Goal: Task Accomplishment & Management: Use online tool/utility

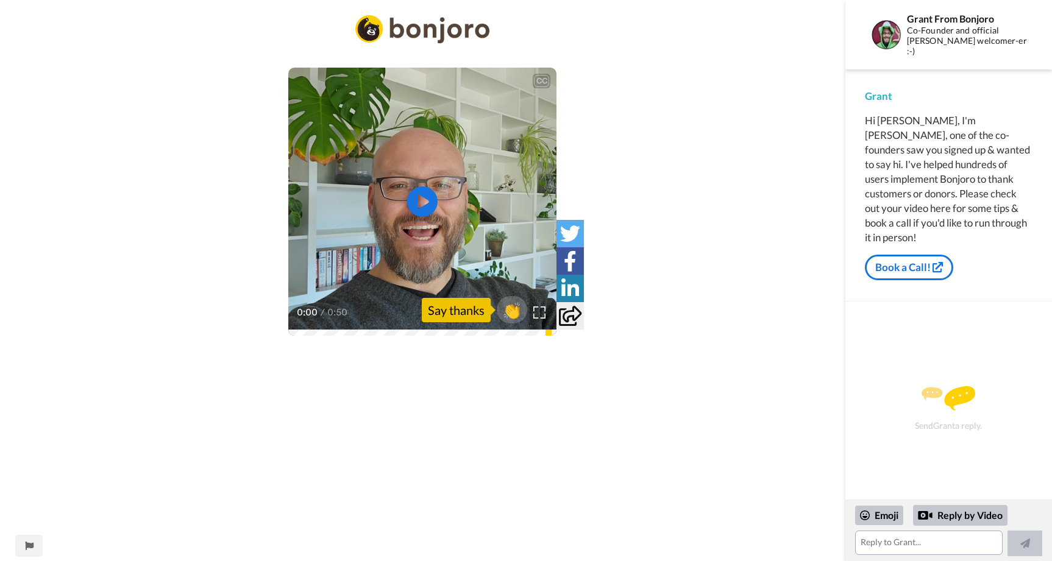
click at [426, 199] on icon "Play/Pause" at bounding box center [422, 201] width 30 height 55
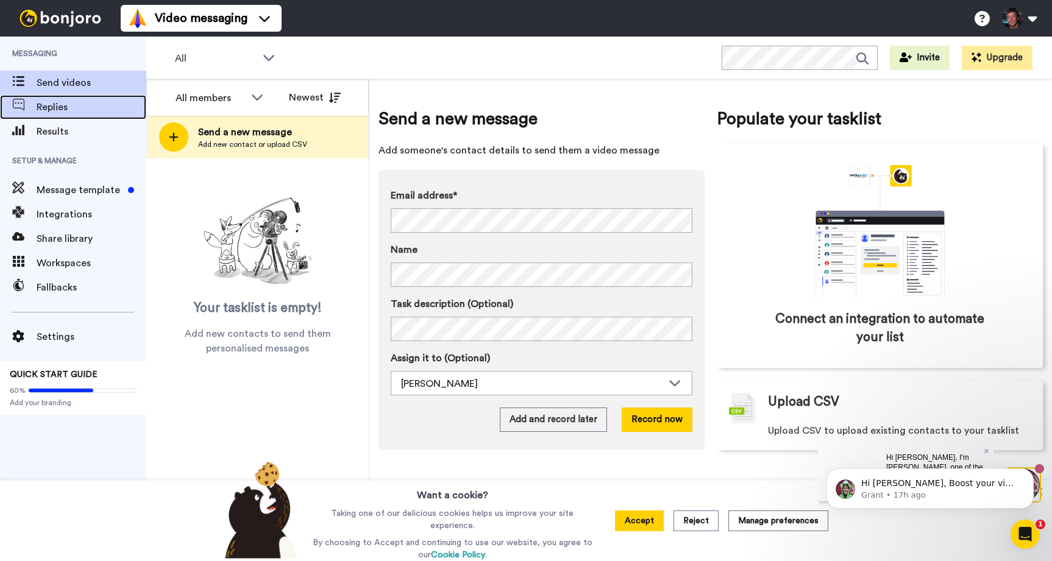
click at [62, 106] on span "Replies" at bounding box center [92, 107] width 110 height 15
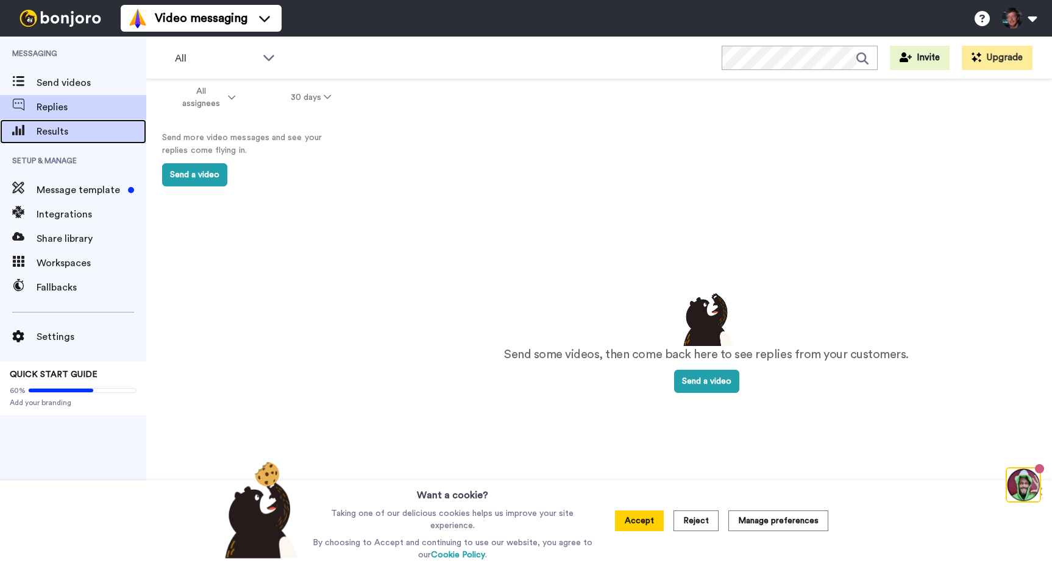
click at [46, 129] on span "Results" at bounding box center [92, 131] width 110 height 15
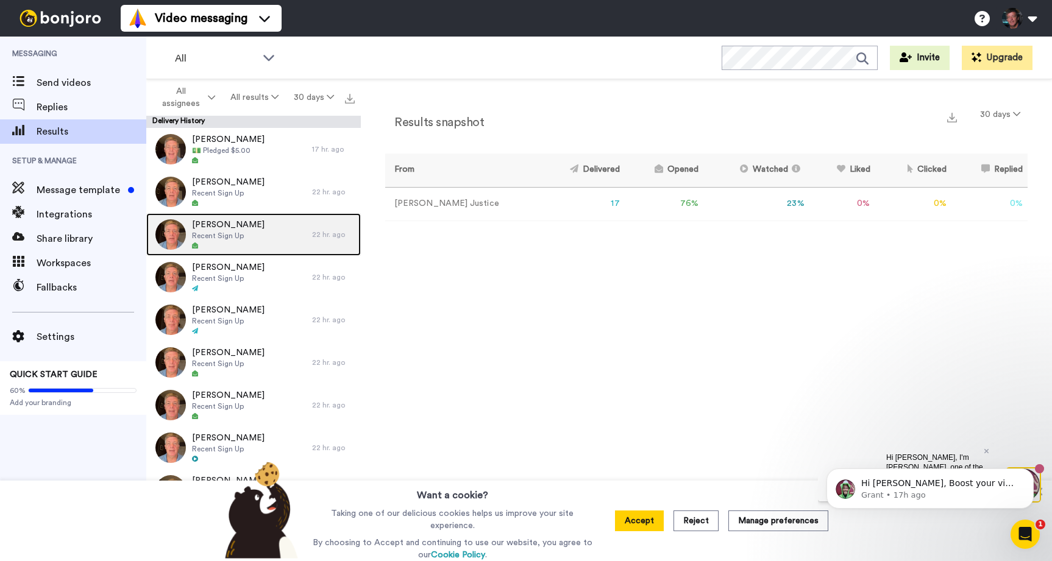
click at [229, 222] on span "[PERSON_NAME]" at bounding box center [228, 225] width 73 height 12
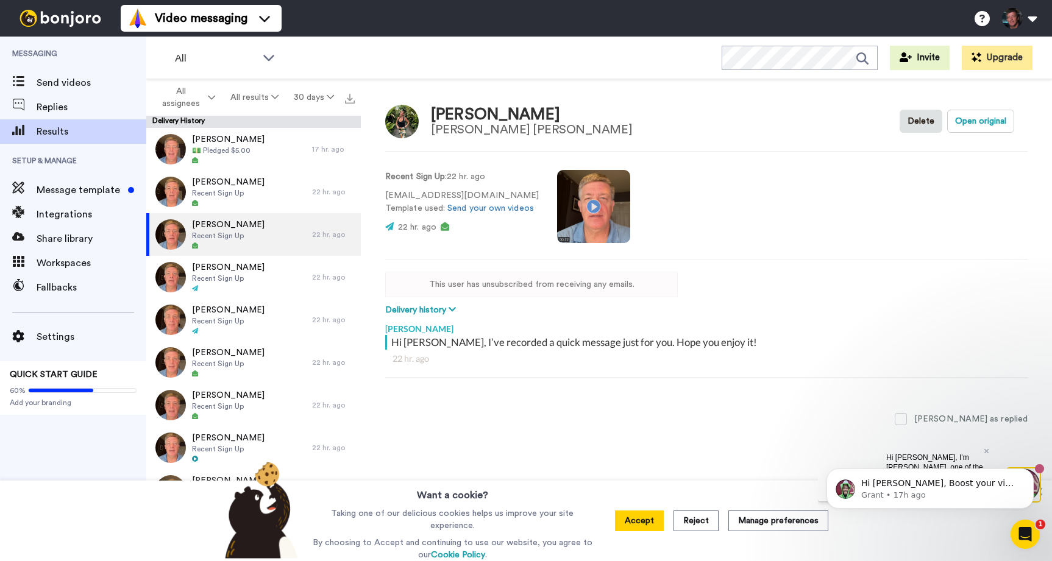
click at [503, 117] on div "Jamie Chapman" at bounding box center [531, 115] width 201 height 18
click at [465, 132] on div "Foulger Pratt" at bounding box center [531, 129] width 201 height 13
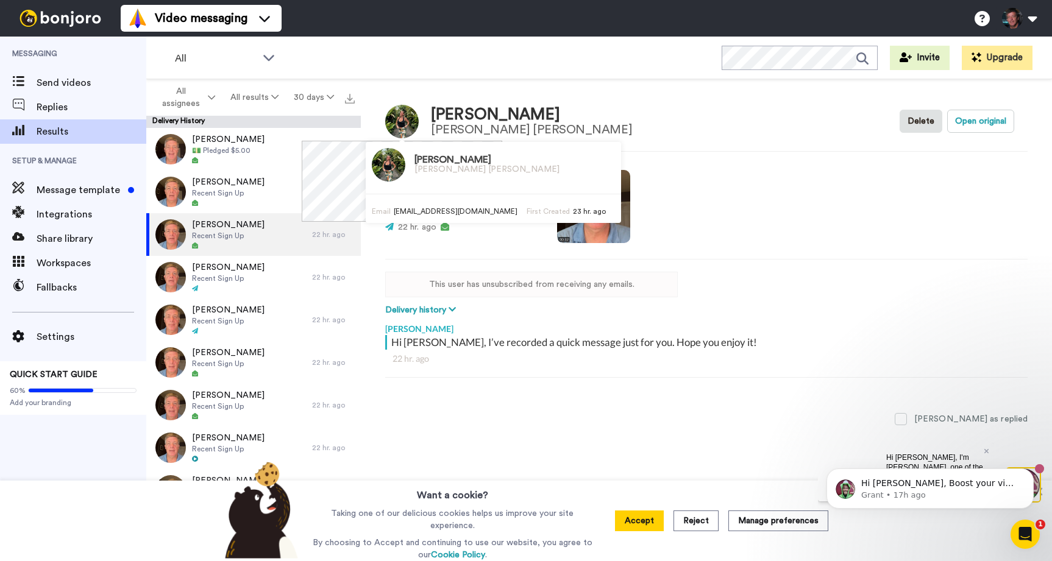
click at [409, 116] on img at bounding box center [402, 122] width 34 height 34
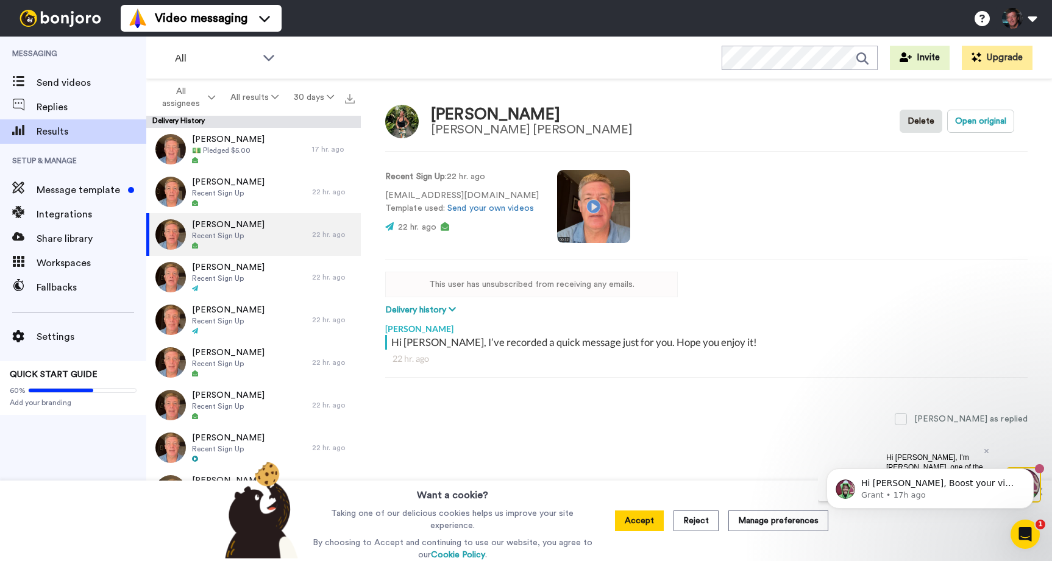
click at [467, 115] on div "Jamie Chapman" at bounding box center [531, 115] width 201 height 18
click at [472, 129] on div "Foulger Pratt" at bounding box center [531, 129] width 201 height 13
click at [976, 120] on button "Open original" at bounding box center [980, 121] width 67 height 23
type textarea "x"
click at [466, 116] on div "Jamie Chapman" at bounding box center [531, 115] width 201 height 18
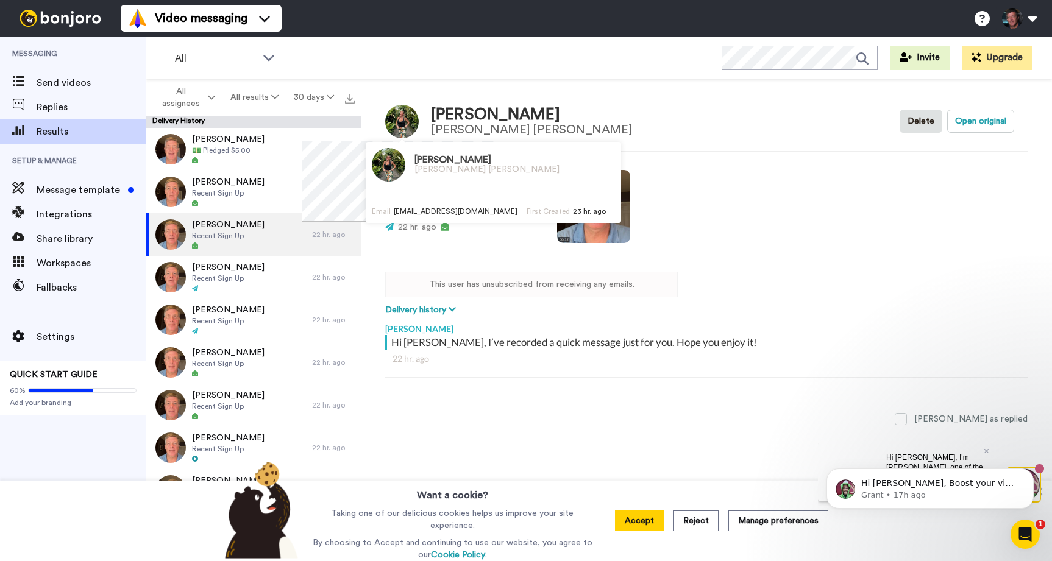
click at [399, 127] on img at bounding box center [402, 122] width 34 height 34
click at [423, 163] on h3 "Jamie Chapman" at bounding box center [486, 160] width 145 height 11
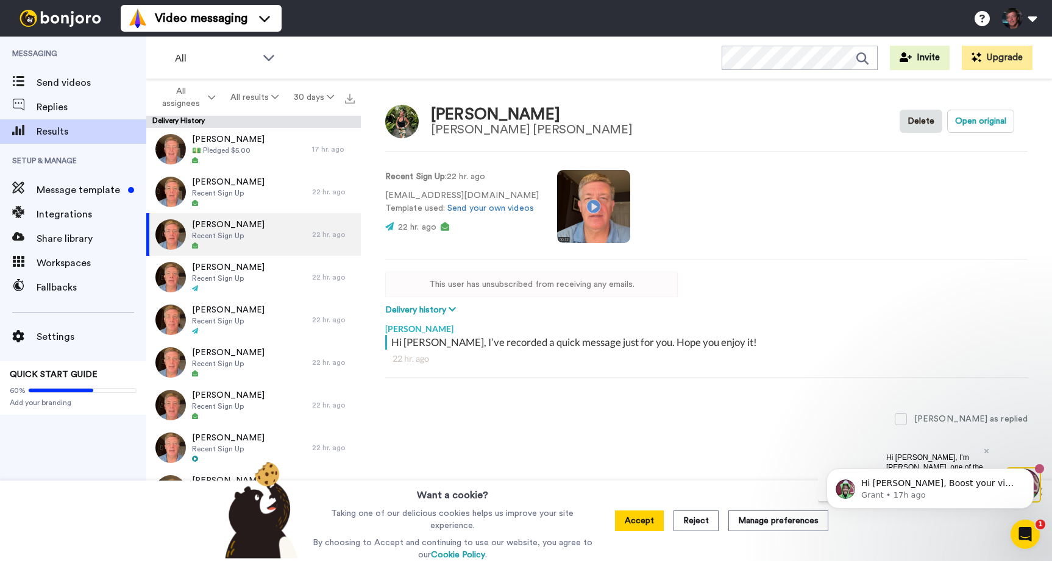
click at [675, 101] on div "Jamie Chapman Foulger Pratt Delete Open original Recent Sign Up : 22 hr. ago St…" at bounding box center [706, 323] width 691 height 488
click at [467, 123] on div "Jamie Chapman" at bounding box center [531, 115] width 201 height 18
click at [614, 117] on div "Jamie Chapman Foulger Pratt Delete Open original" at bounding box center [706, 121] width 642 height 35
click at [637, 520] on button "Accept" at bounding box center [639, 521] width 49 height 21
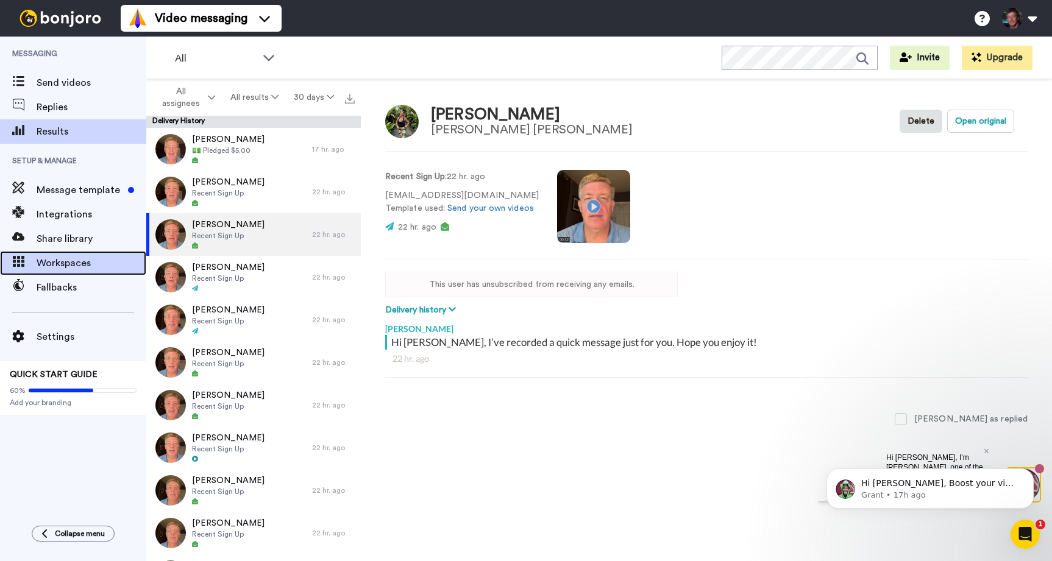
click at [51, 261] on span "Workspaces" at bounding box center [92, 263] width 110 height 15
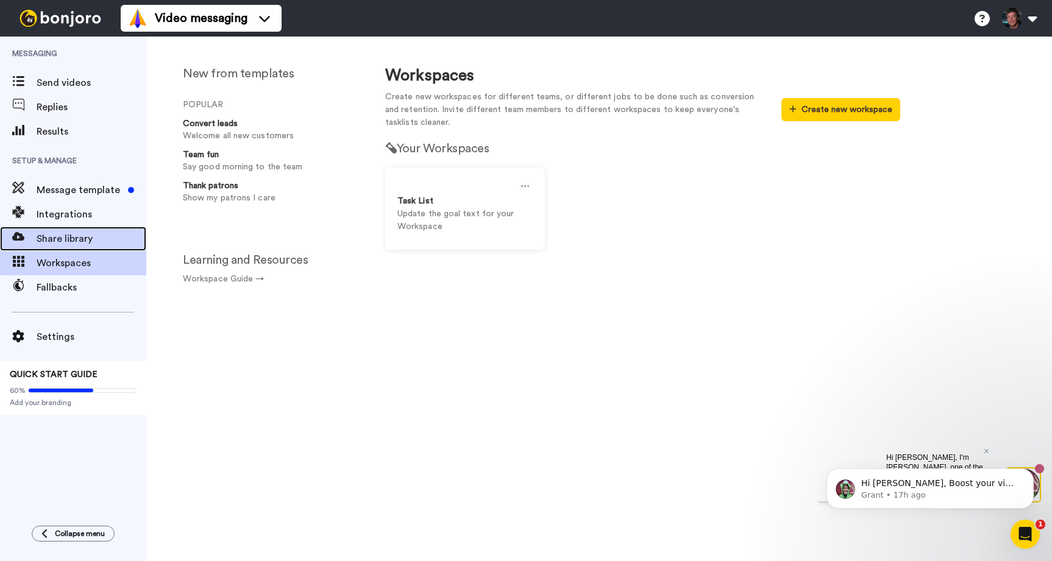
click at [51, 237] on span "Share library" at bounding box center [92, 239] width 110 height 15
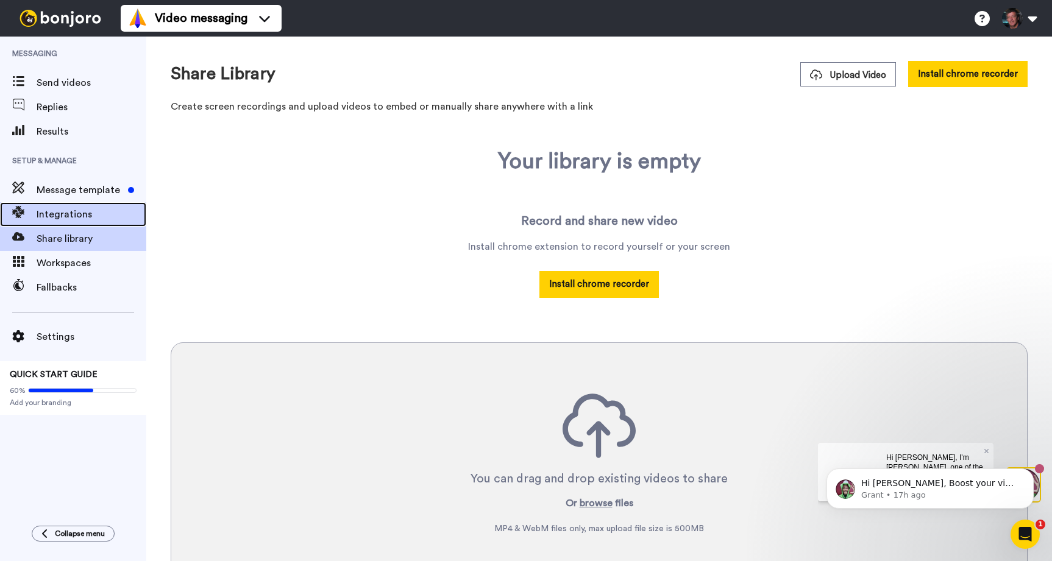
click at [51, 211] on span "Integrations" at bounding box center [92, 214] width 110 height 15
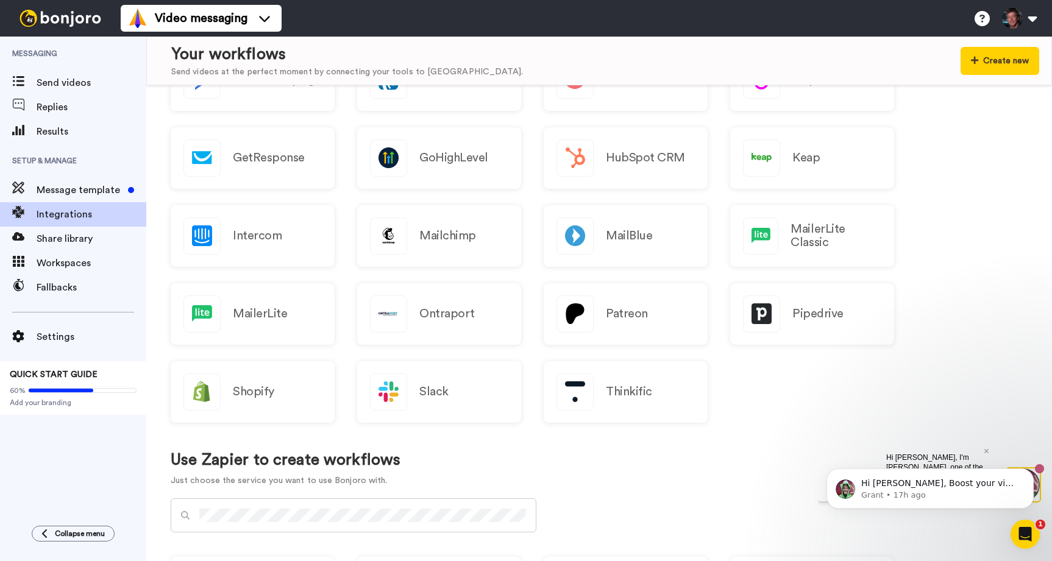
scroll to position [211, 0]
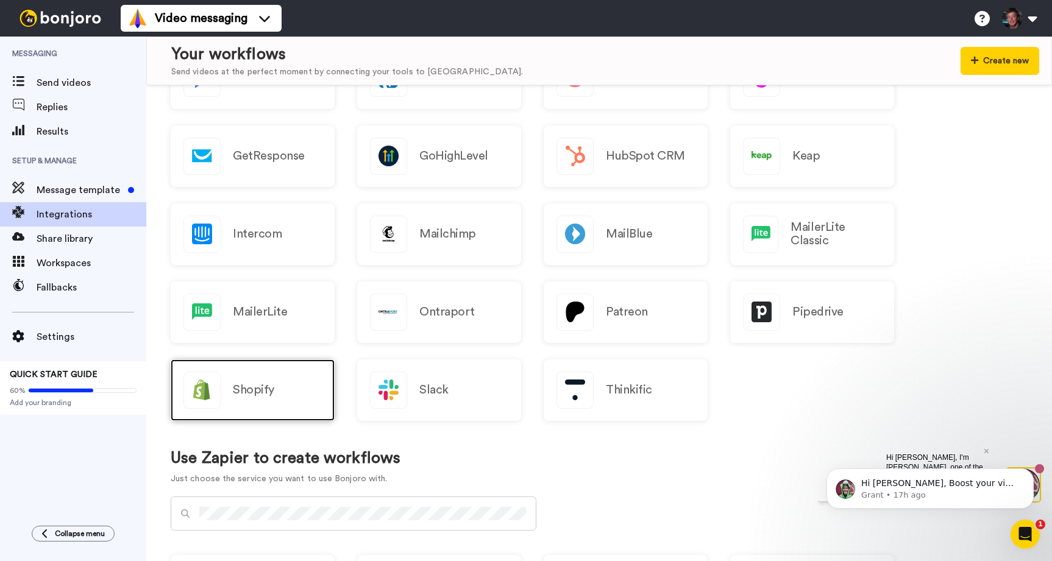
click at [271, 389] on h2 "Shopify" at bounding box center [253, 389] width 41 height 13
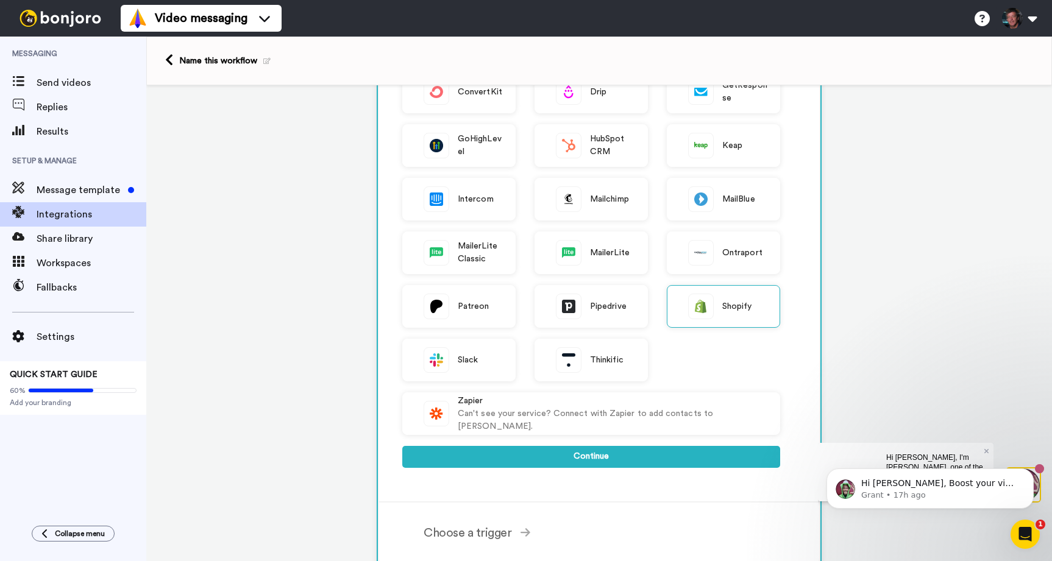
scroll to position [183, 0]
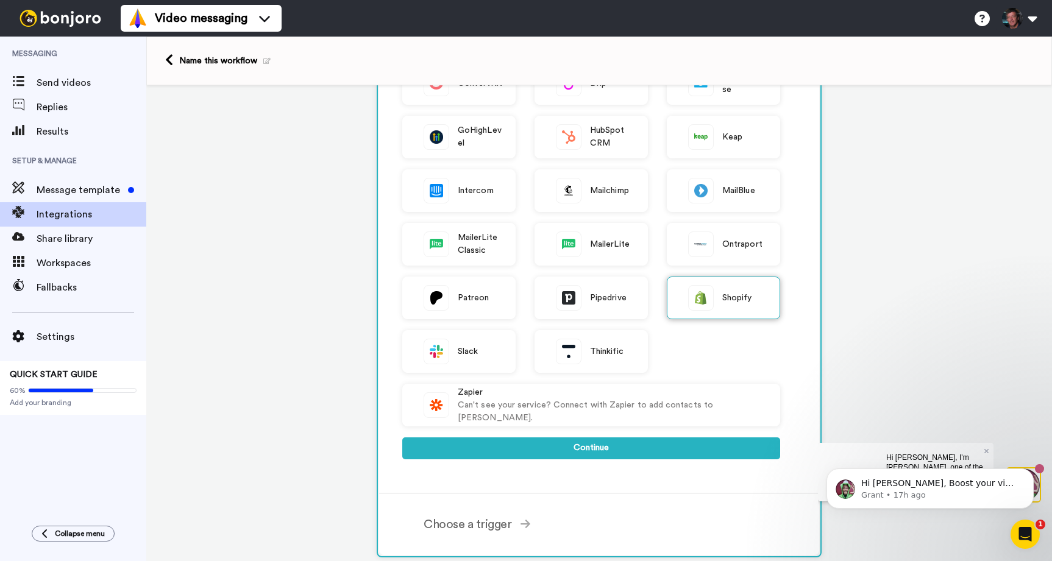
click at [736, 294] on span "Shopify" at bounding box center [737, 298] width 30 height 13
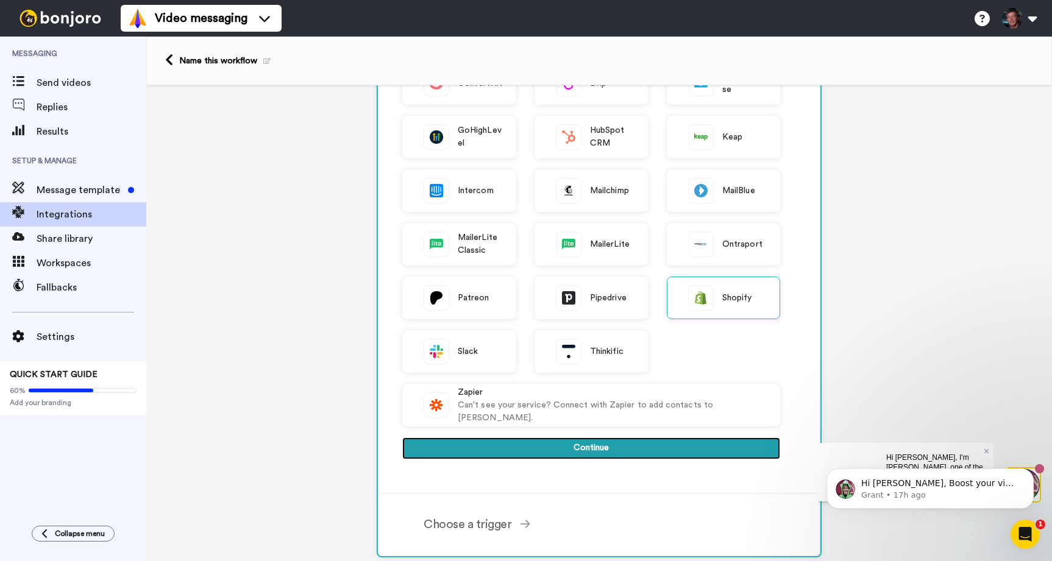
click at [574, 446] on button "Continue" at bounding box center [591, 449] width 378 height 22
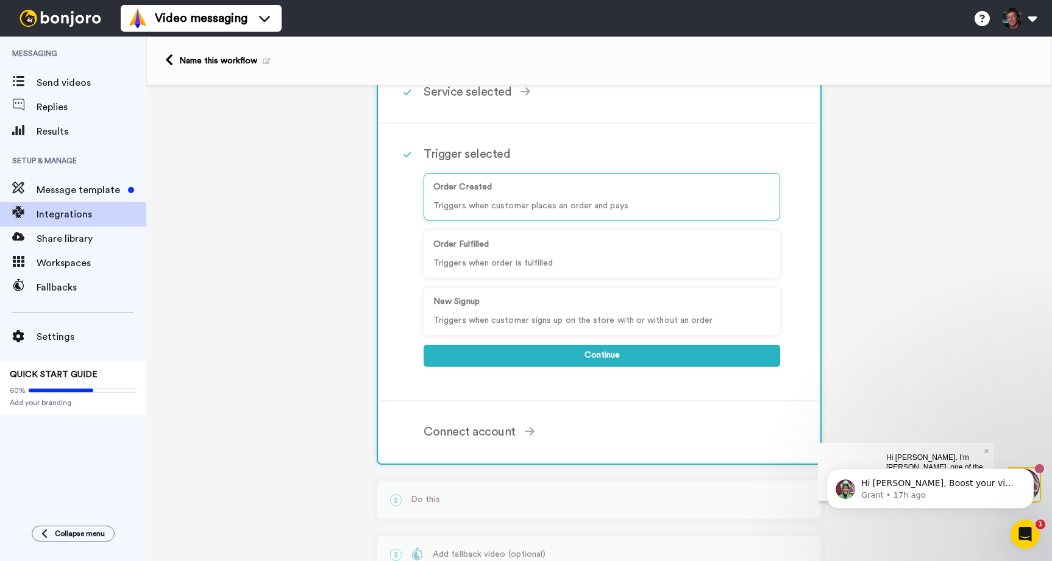
scroll to position [83, 0]
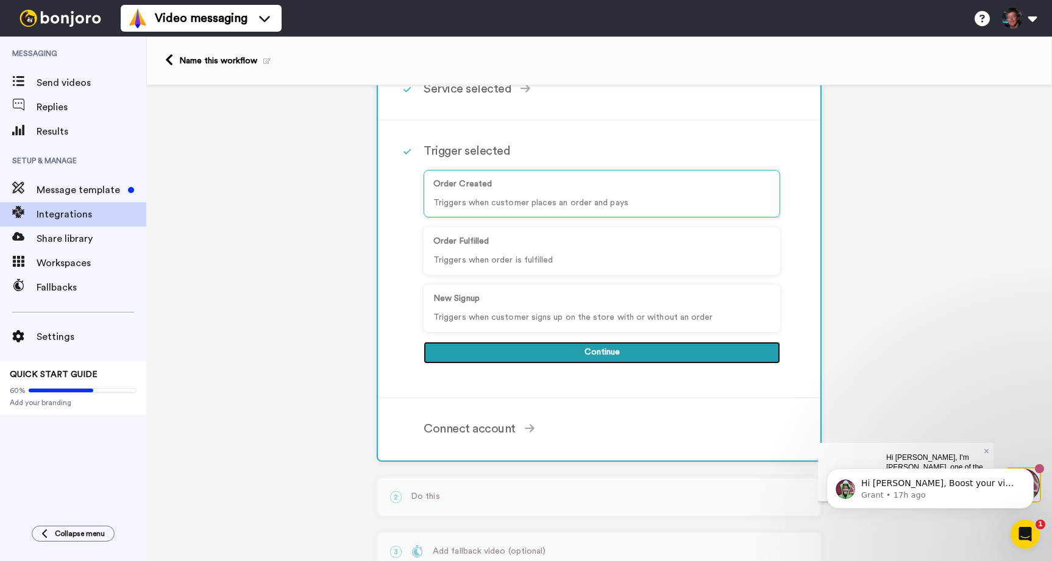
click at [604, 352] on button "Continue" at bounding box center [602, 353] width 357 height 22
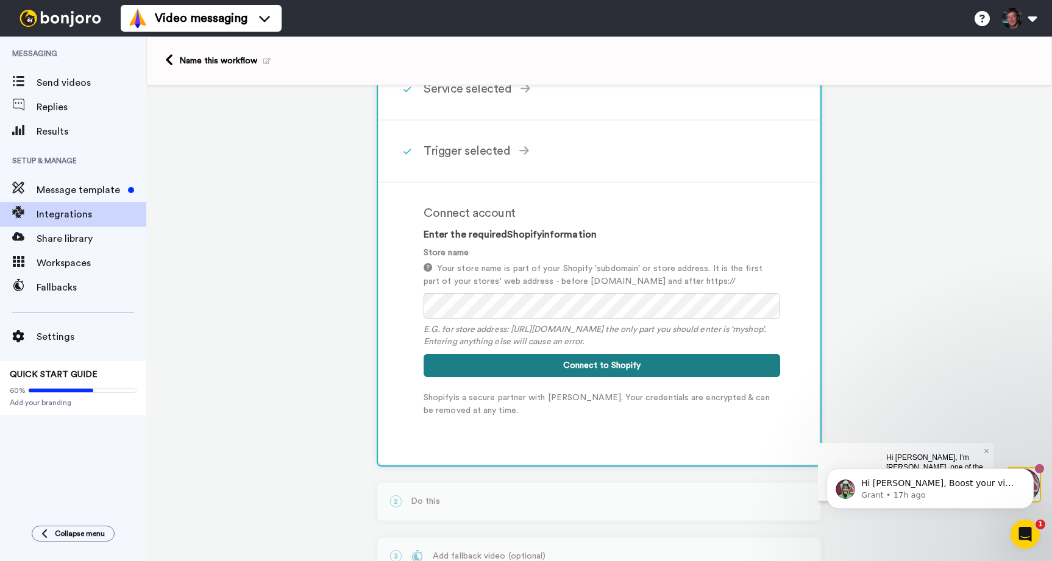
click at [584, 364] on button "Connect to Shopify" at bounding box center [602, 365] width 357 height 23
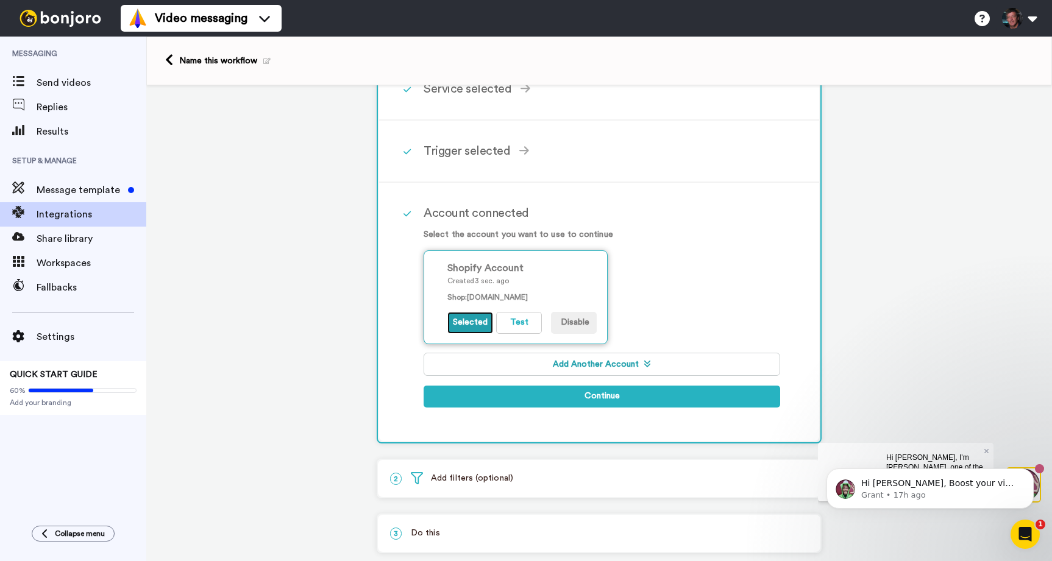
click at [467, 324] on button "Selected" at bounding box center [470, 323] width 46 height 22
click at [466, 316] on button "Selected" at bounding box center [470, 323] width 46 height 22
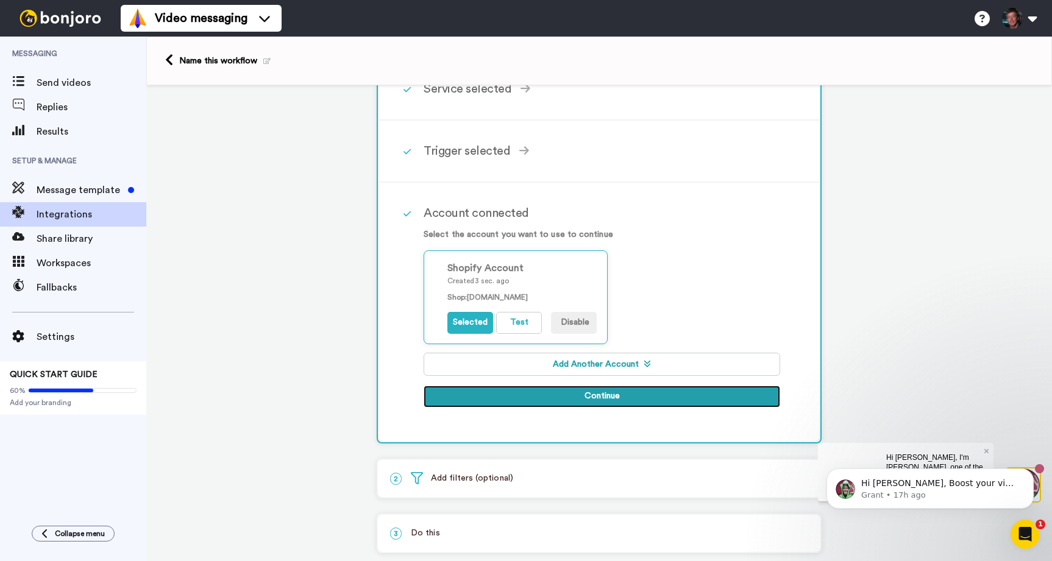
click at [536, 392] on button "Continue" at bounding box center [602, 397] width 357 height 22
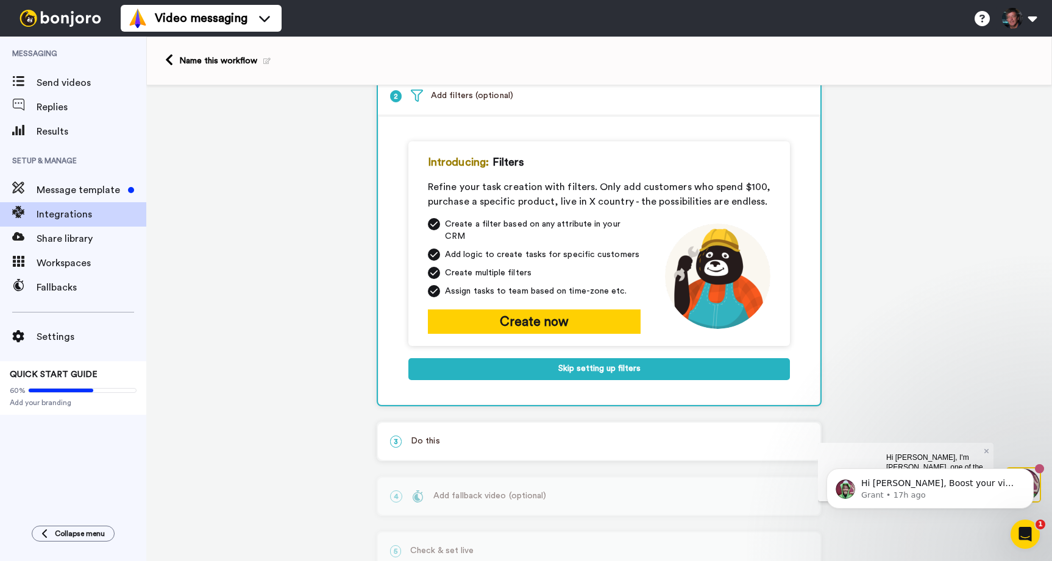
scroll to position [77, 0]
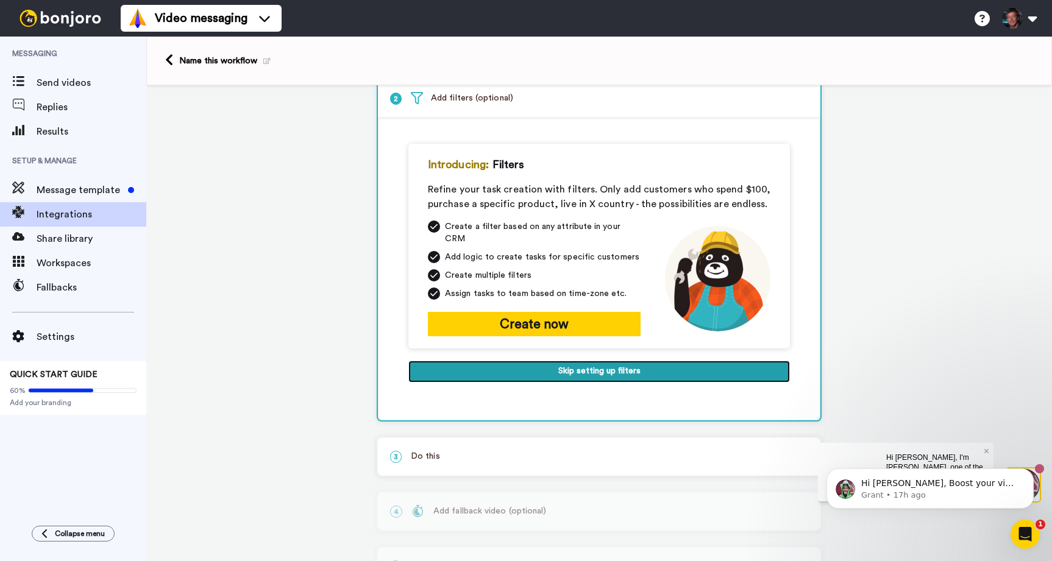
click at [608, 361] on button "Skip setting up filters" at bounding box center [599, 372] width 382 height 22
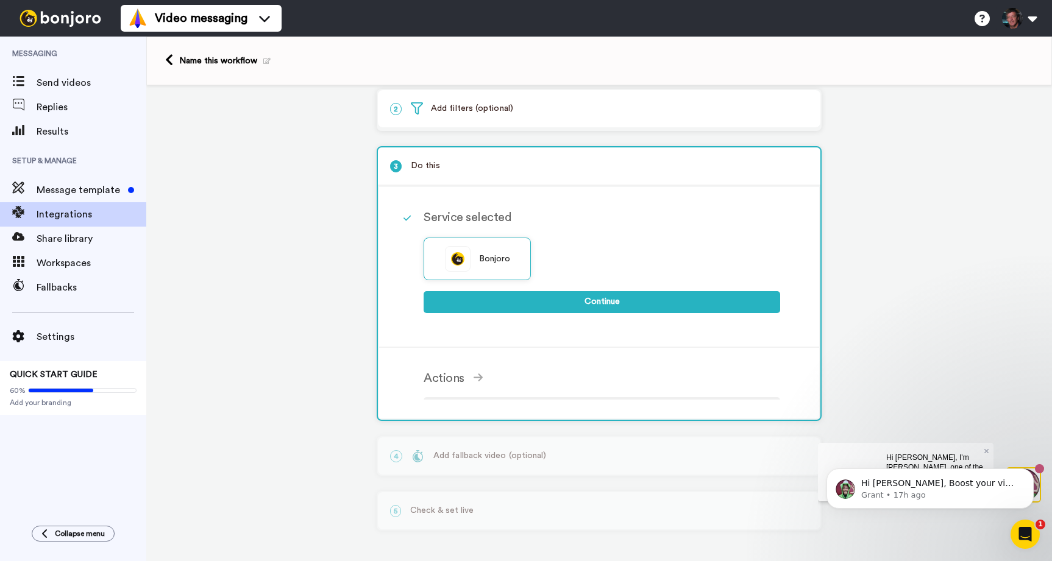
scroll to position [55, 0]
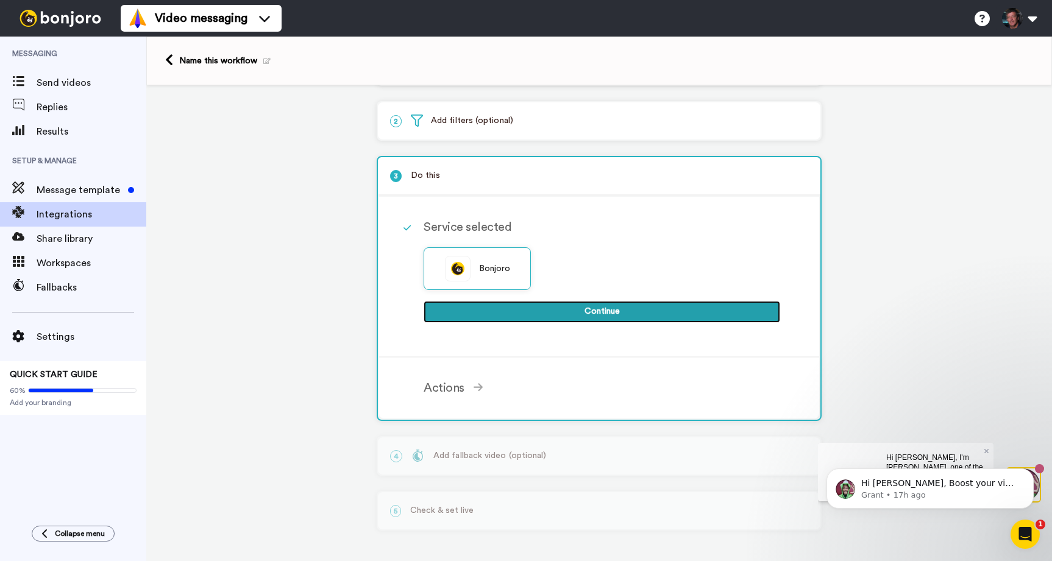
click at [622, 310] on button "Continue" at bounding box center [602, 312] width 357 height 22
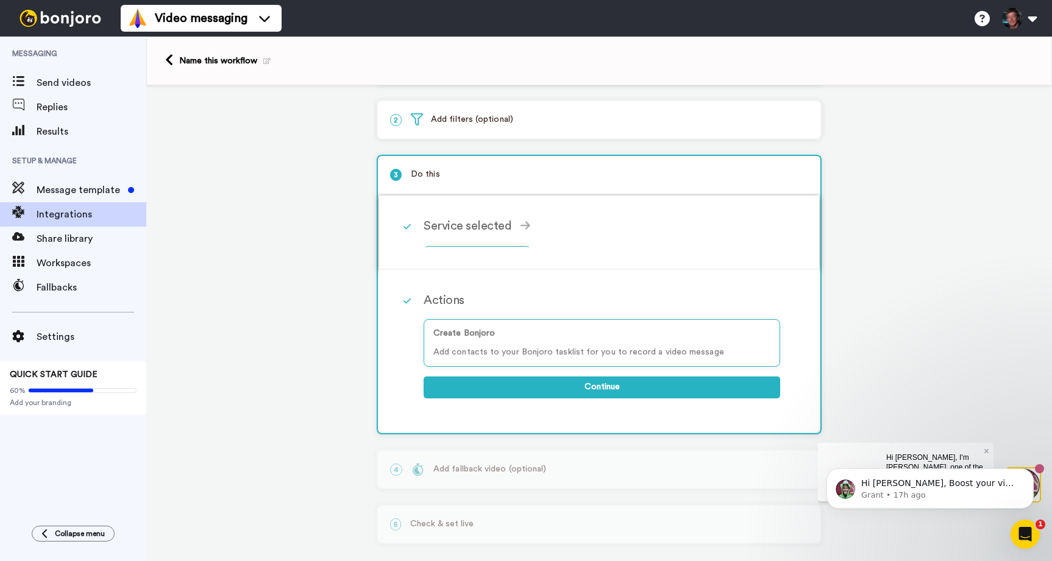
scroll to position [46, 0]
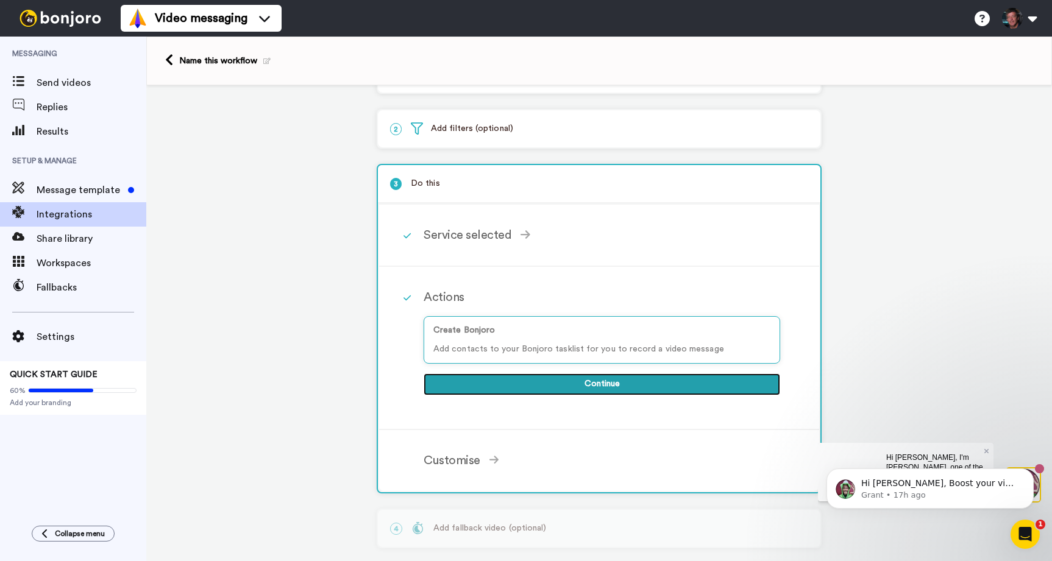
click at [607, 384] on button "Continue" at bounding box center [602, 385] width 357 height 22
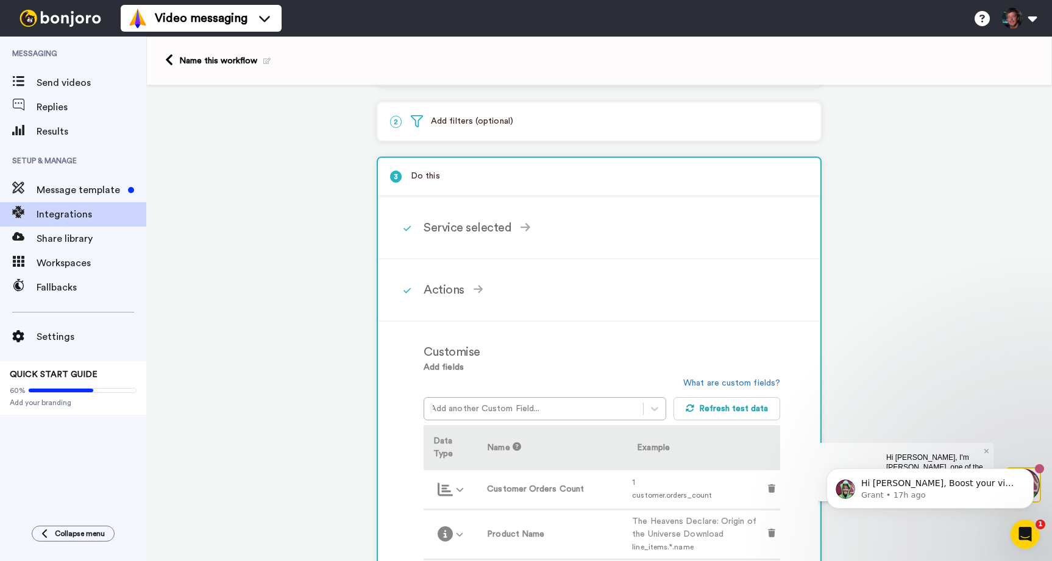
scroll to position [58, 0]
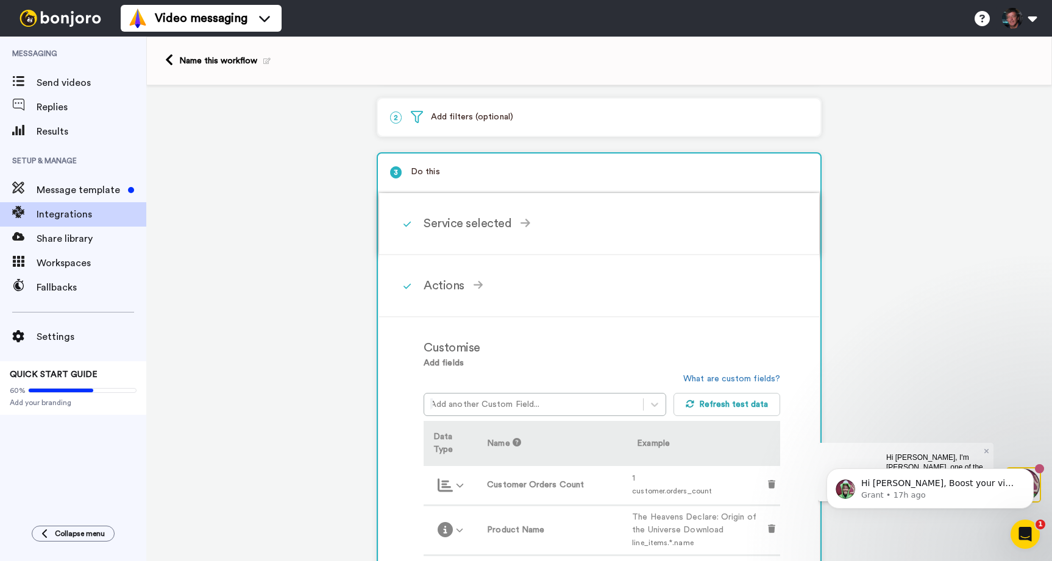
click at [527, 226] on icon at bounding box center [525, 223] width 10 height 9
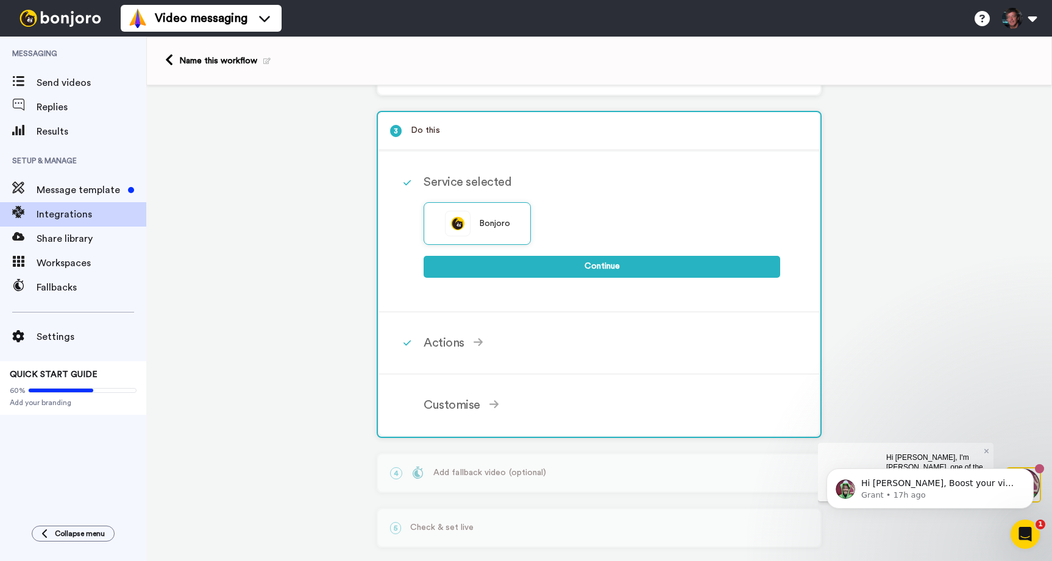
scroll to position [118, 0]
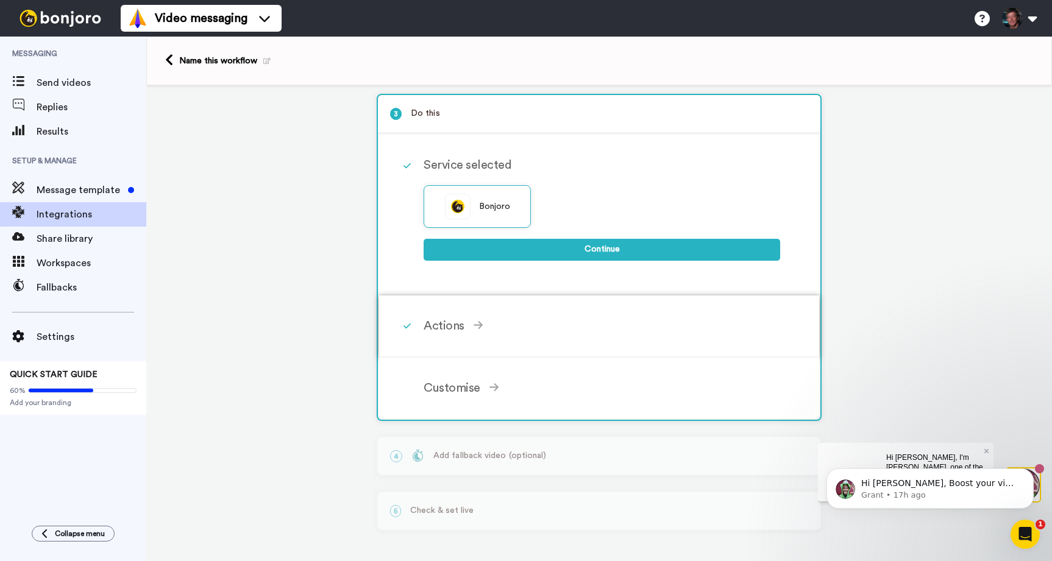
click at [482, 329] on icon at bounding box center [479, 325] width 10 height 11
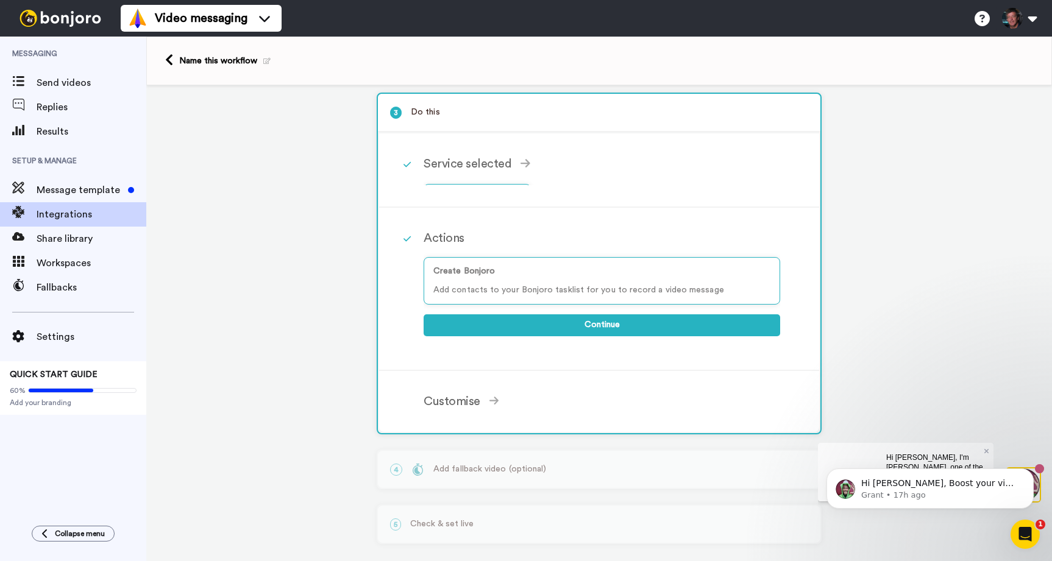
scroll to position [108, 0]
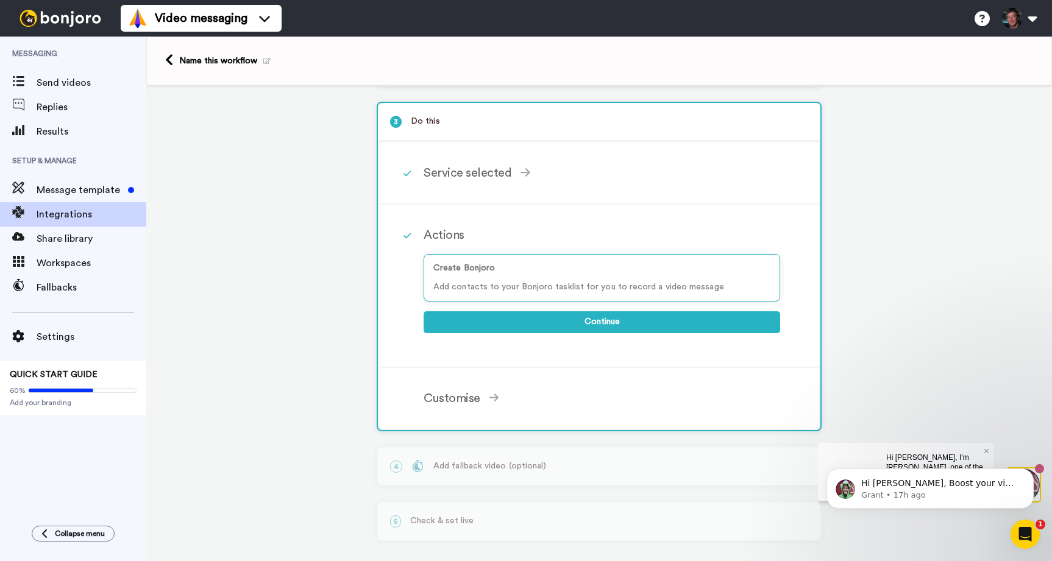
click at [329, 313] on div "1 Order Created Shopify Service selected ActiveCampaign AWeber Bonjoro ConvertK…" at bounding box center [599, 274] width 906 height 595
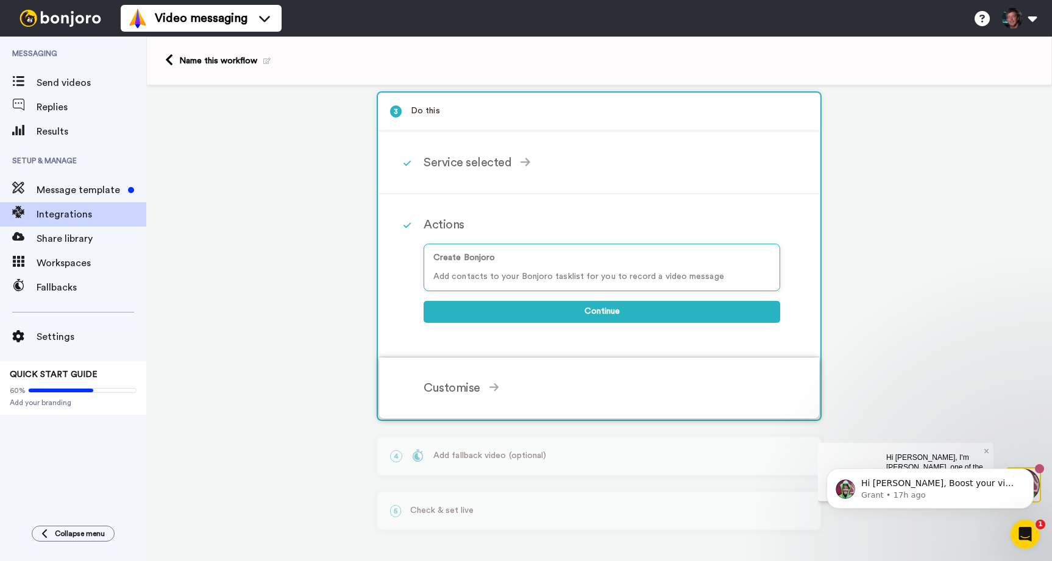
click at [458, 375] on div "Customise Add fields Add another Custom Field... What are custom fields? Refres…" at bounding box center [615, 388] width 383 height 37
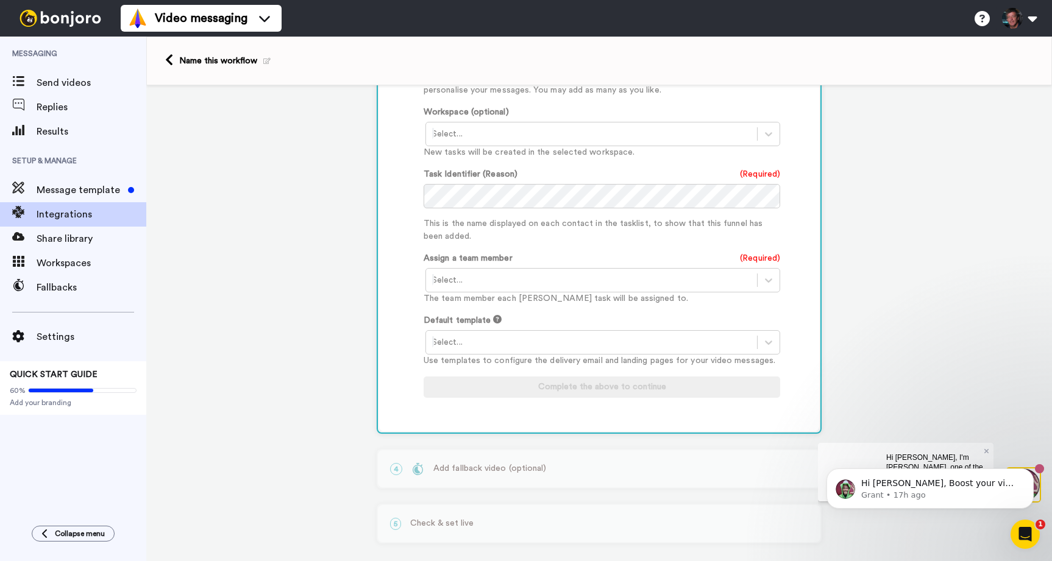
scroll to position [641, 0]
